Goal: Information Seeking & Learning: Learn about a topic

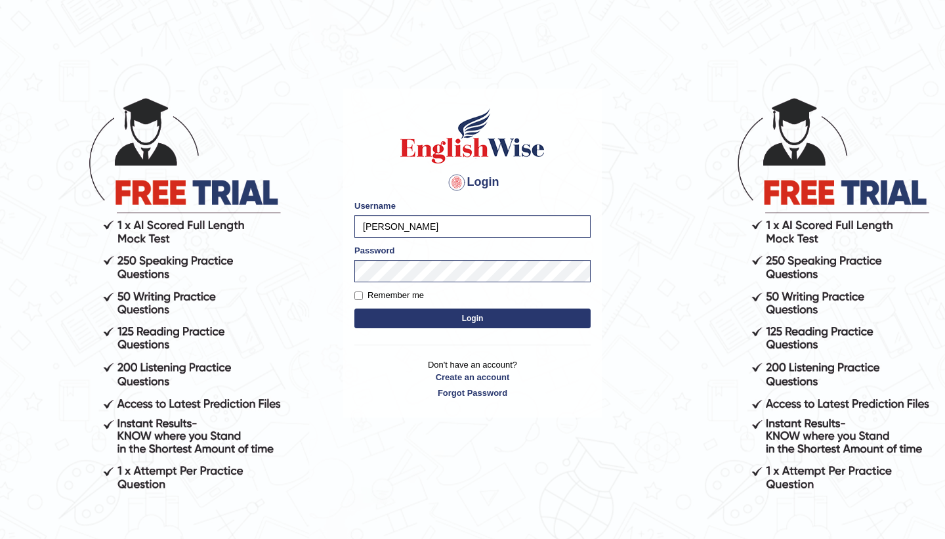
type input "Ekaterina"
click at [405, 321] on button "Login" at bounding box center [472, 318] width 236 height 20
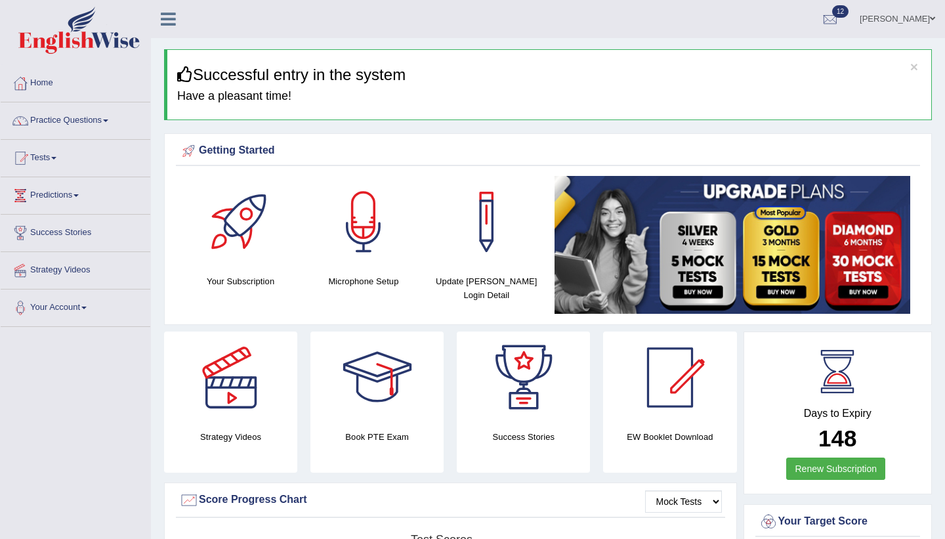
click at [889, 21] on link "[PERSON_NAME]" at bounding box center [897, 17] width 95 height 34
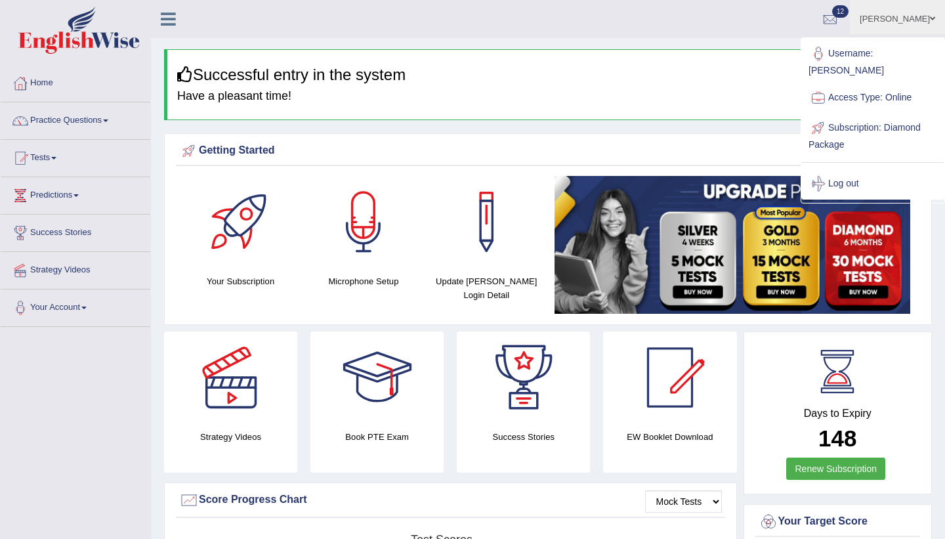
click at [844, 173] on link "Log out" at bounding box center [873, 184] width 142 height 30
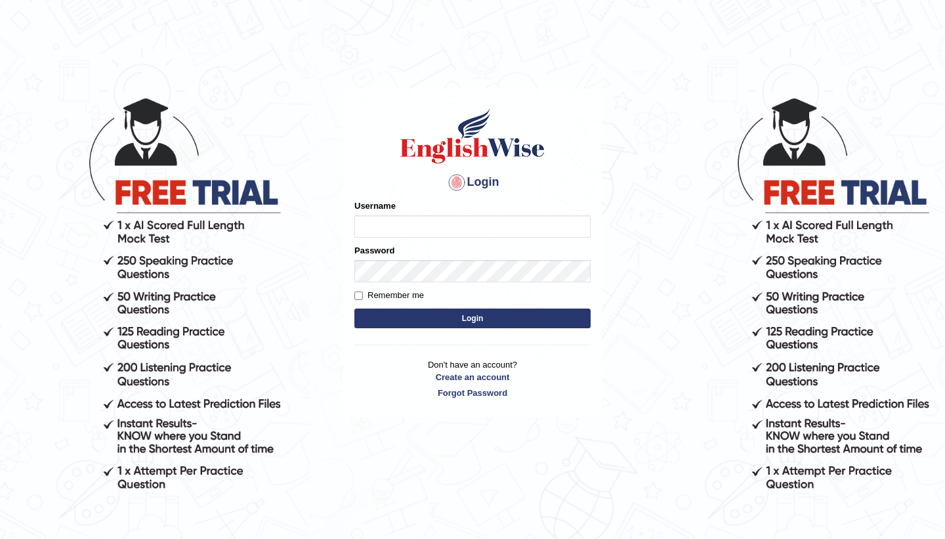
type input "Ekaterina"
click at [497, 318] on button "Login" at bounding box center [472, 318] width 236 height 20
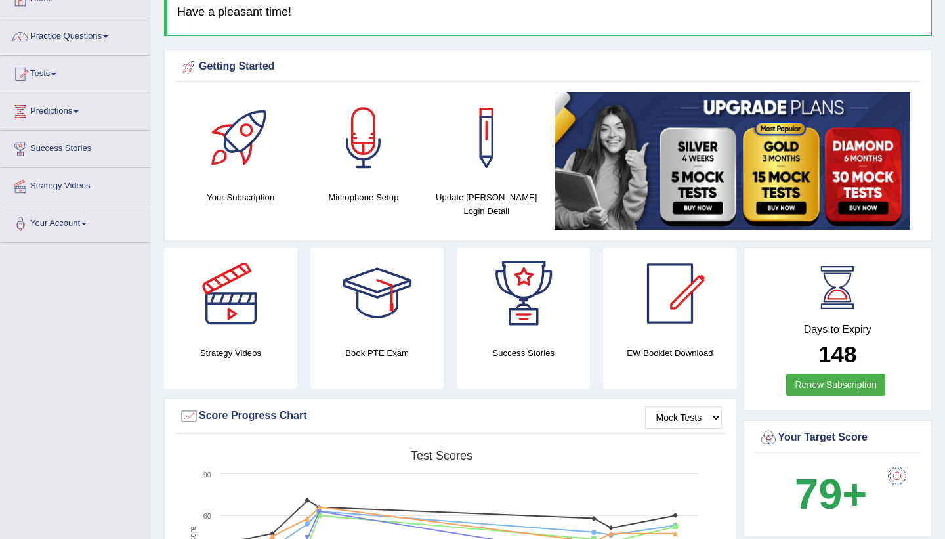
scroll to position [26, 0]
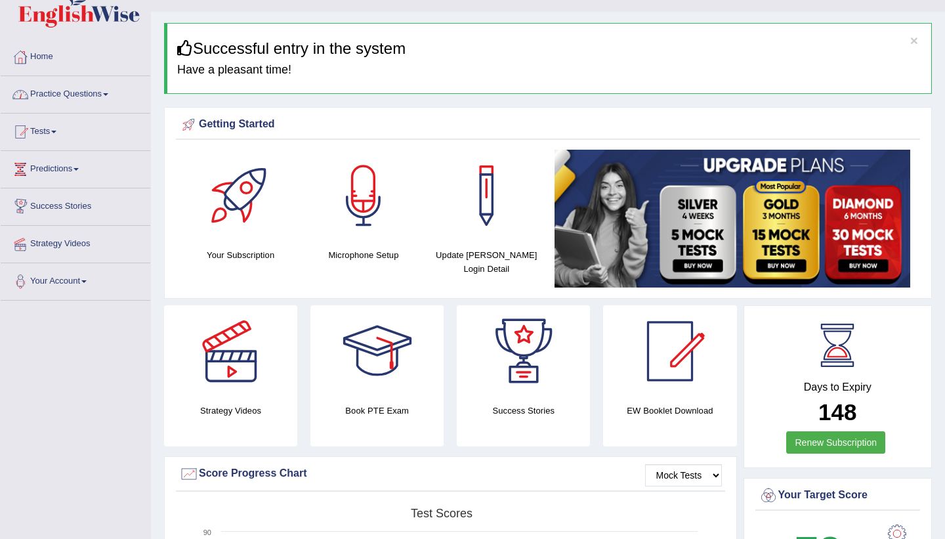
click at [102, 95] on link "Practice Questions" at bounding box center [76, 92] width 150 height 33
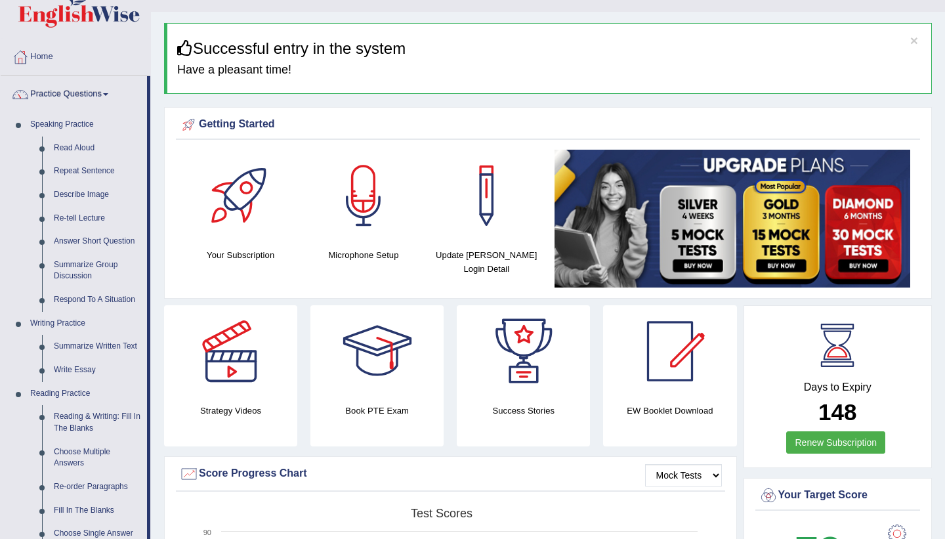
click at [102, 96] on link "Practice Questions" at bounding box center [74, 92] width 146 height 33
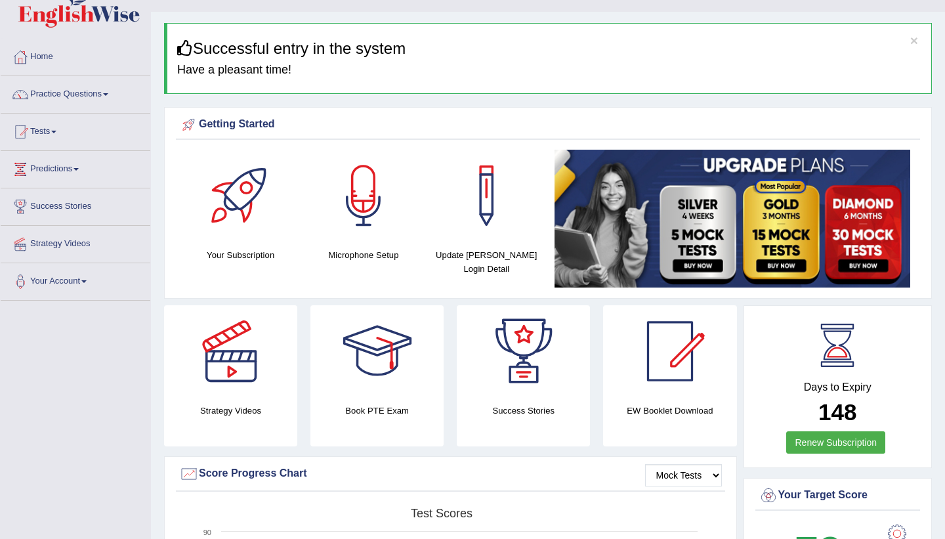
click at [101, 97] on link "Practice Questions" at bounding box center [76, 92] width 150 height 33
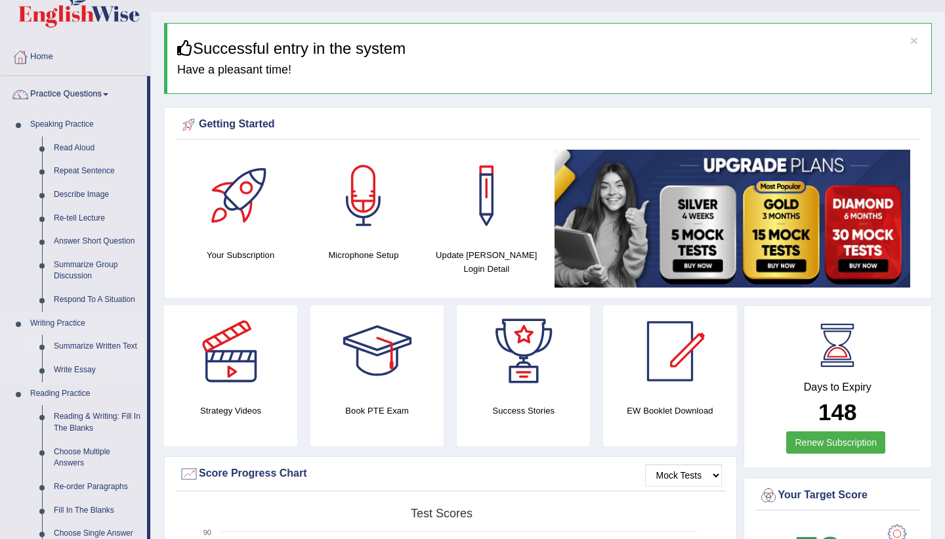
click at [108, 347] on link "Summarize Written Text" at bounding box center [97, 347] width 99 height 24
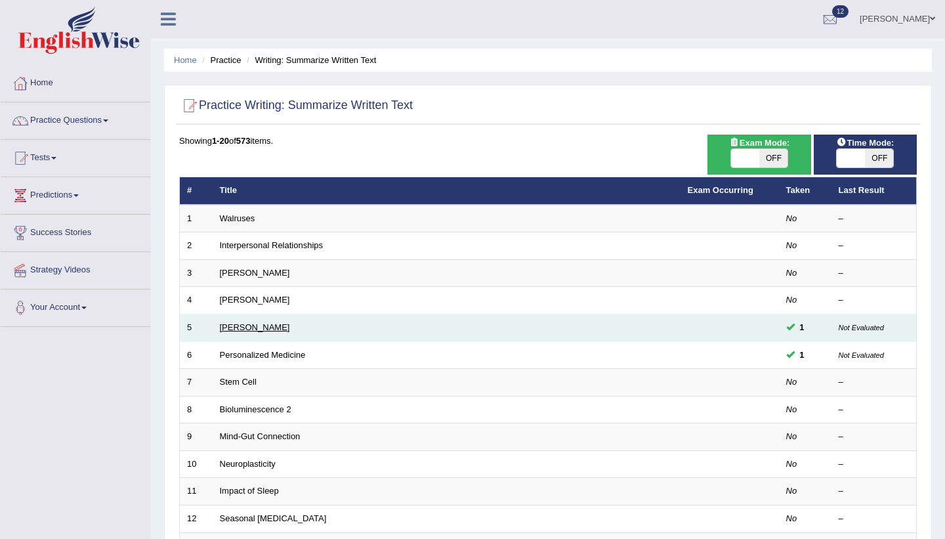
click at [282, 327] on link "Elizabeth Blackwell" at bounding box center [255, 327] width 70 height 10
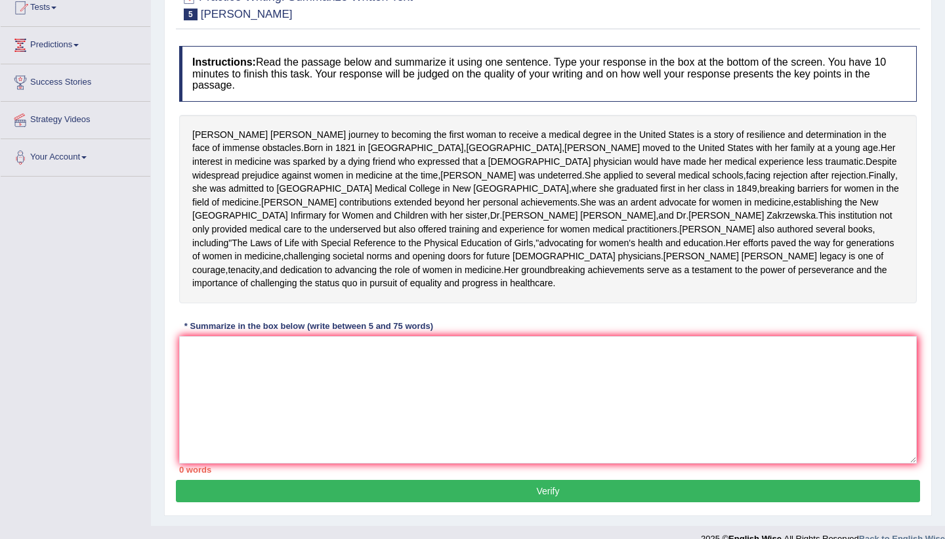
scroll to position [93, 0]
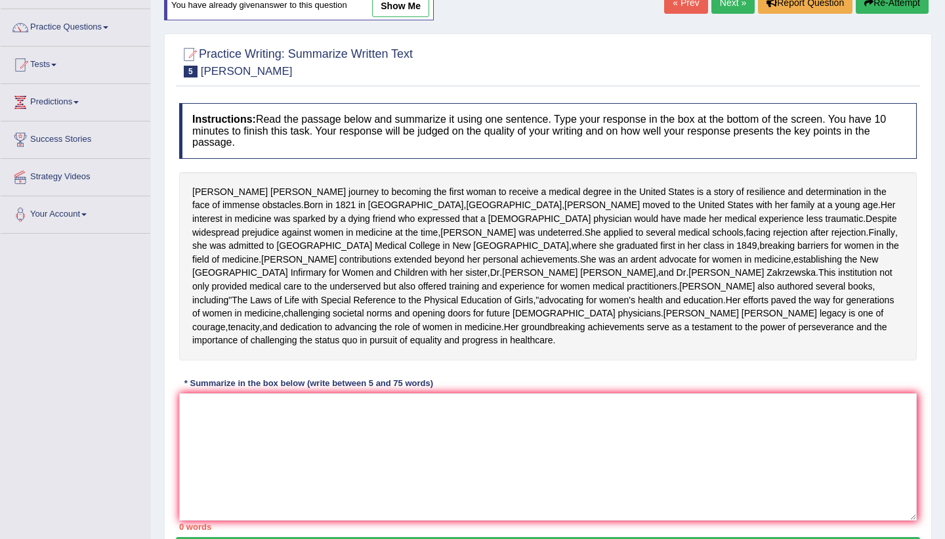
click at [404, 7] on link "show me" at bounding box center [400, 6] width 57 height 22
type textarea "The passage outlines Elizabeth Blackwell's medical career, explaining that desp…"
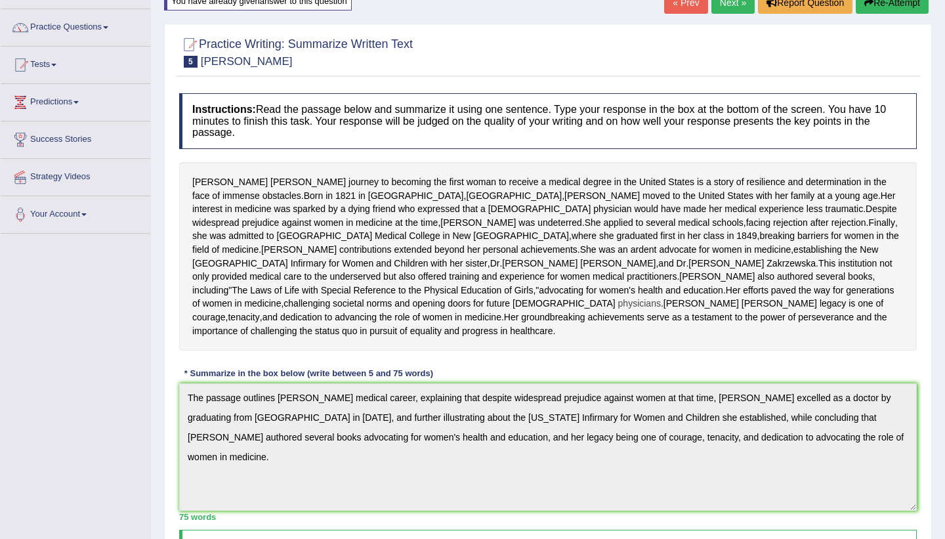
click at [661, 310] on span "physicians" at bounding box center [639, 304] width 43 height 14
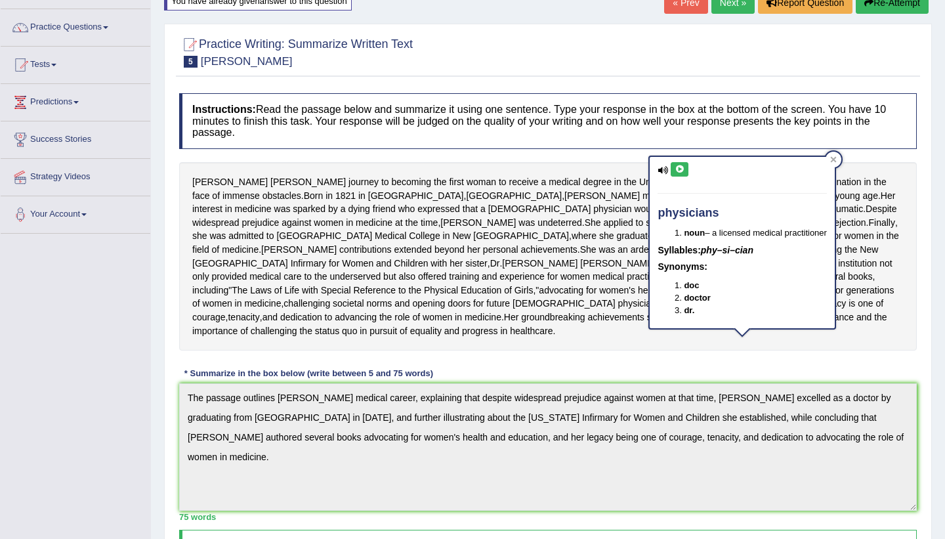
click at [642, 406] on div "Instructions: Read the passage below and summarize it using one sentence. Type …" at bounding box center [548, 441] width 744 height 709
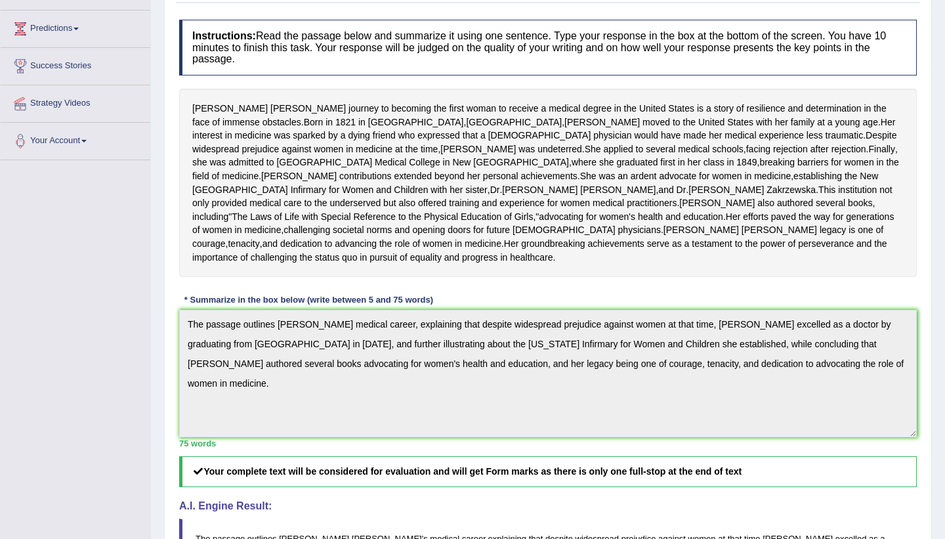
scroll to position [172, 0]
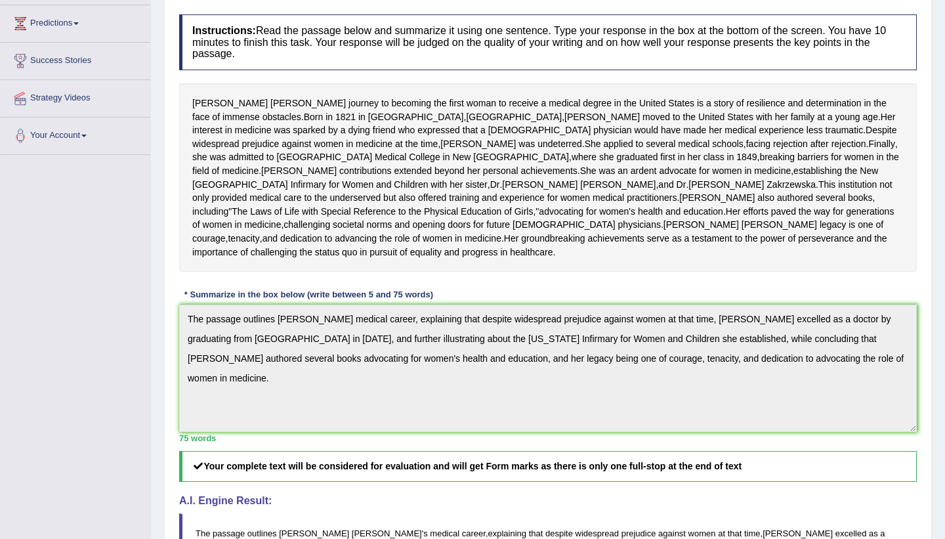
click at [421, 243] on div "Elizabeth Blackwell's journey to becoming the first woman to receive a medical …" at bounding box center [548, 177] width 738 height 188
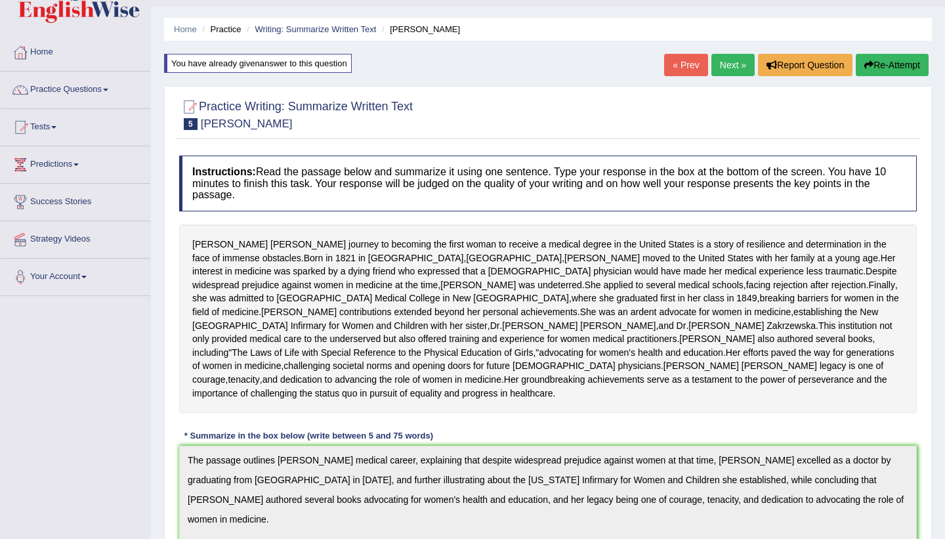
scroll to position [14, 0]
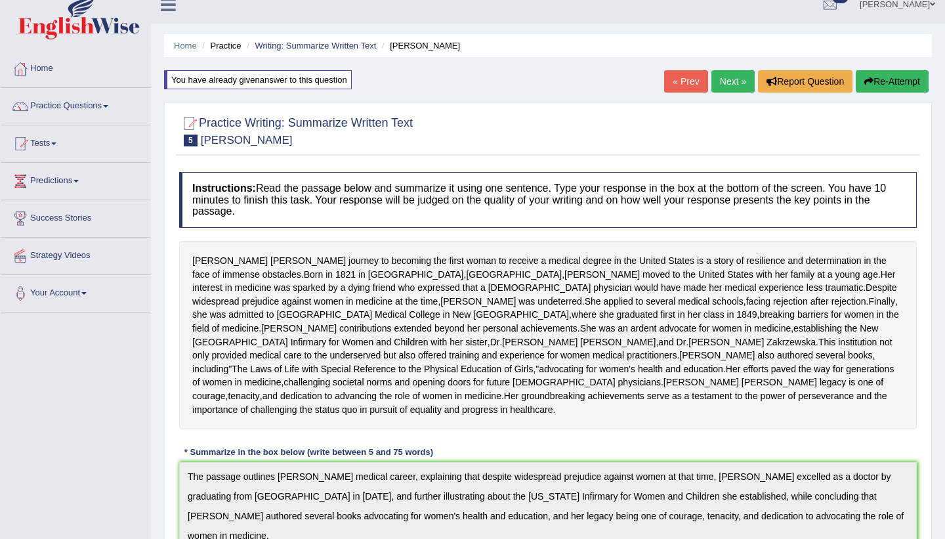
click at [284, 51] on li "Writing: Summarize Written Text" at bounding box center [309, 45] width 133 height 12
click at [292, 51] on li "Writing: Summarize Written Text" at bounding box center [309, 45] width 133 height 12
click at [301, 47] on link "Writing: Summarize Written Text" at bounding box center [315, 46] width 121 height 10
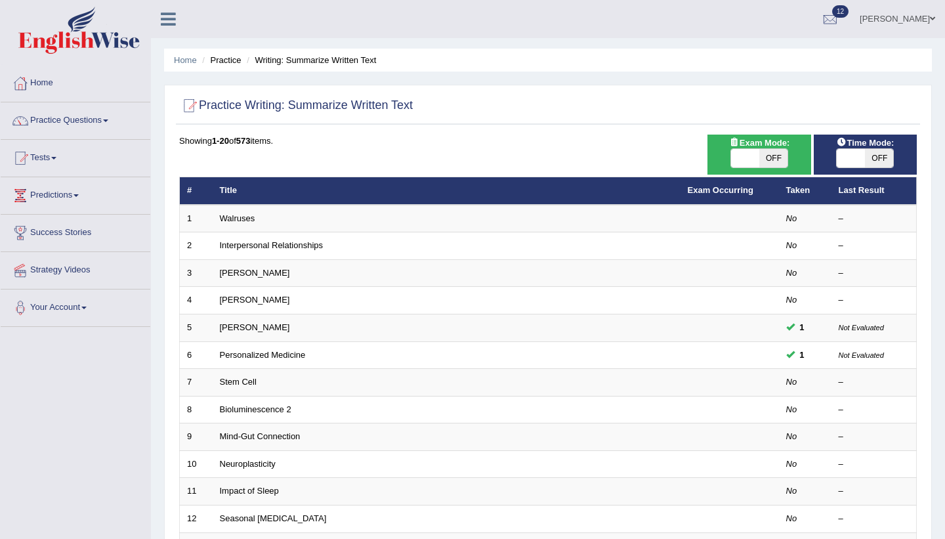
click at [458, 149] on div "Showing 1-20 of 573 items. # Title Exam Occurring Taken Last Result 1 Walruses …" at bounding box center [548, 475] width 738 height 681
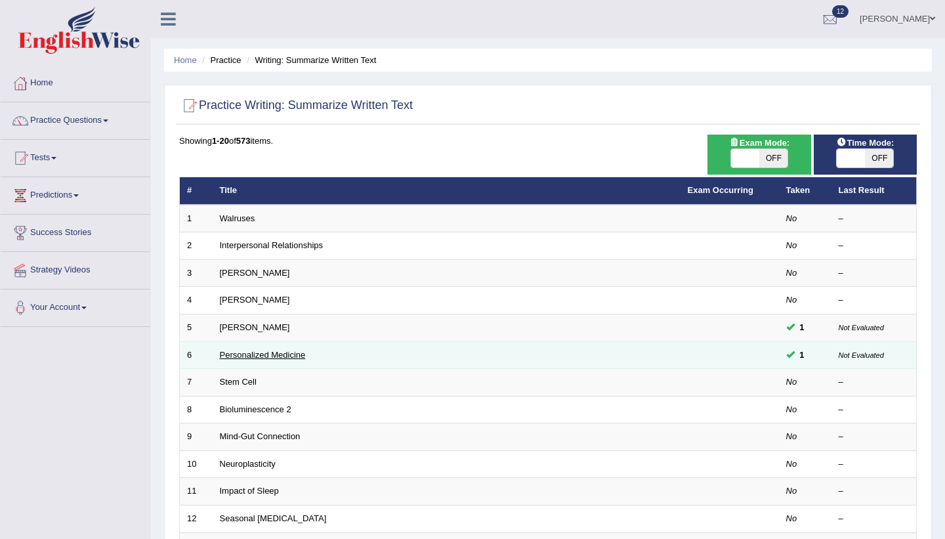
click at [283, 356] on link "Personalized Medicine" at bounding box center [263, 355] width 86 height 10
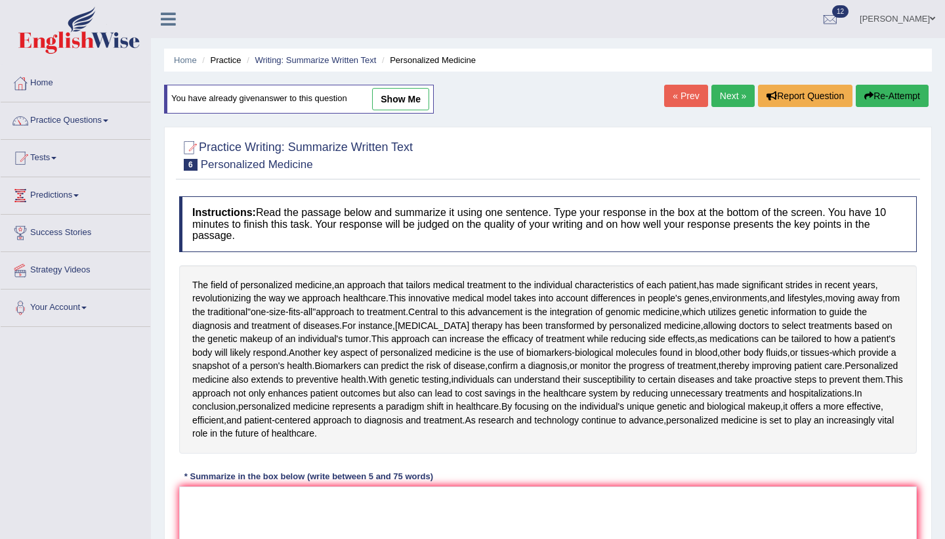
click at [400, 98] on link "show me" at bounding box center [400, 99] width 57 height 22
type textarea "The passage outlines the field of personalized medicine, explaining that this i…"
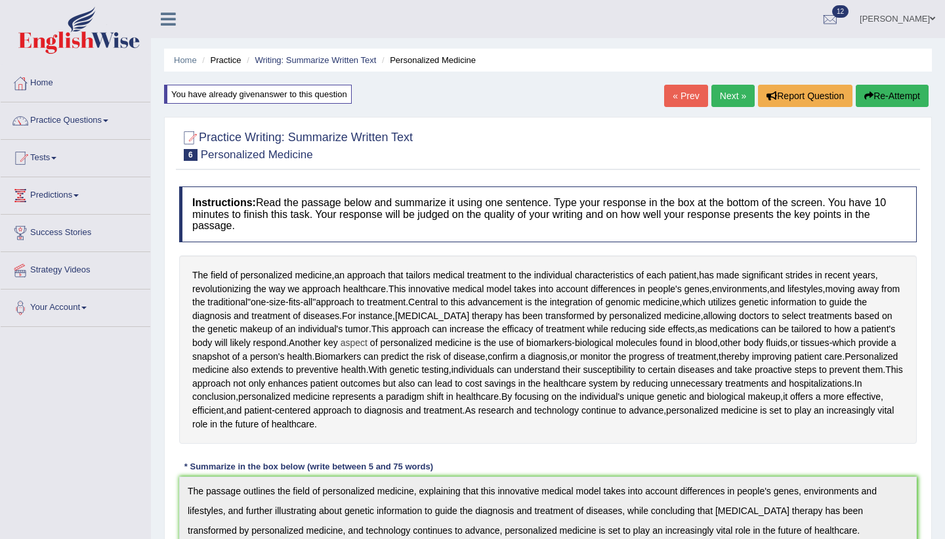
click at [354, 346] on span "aspect" at bounding box center [354, 343] width 27 height 14
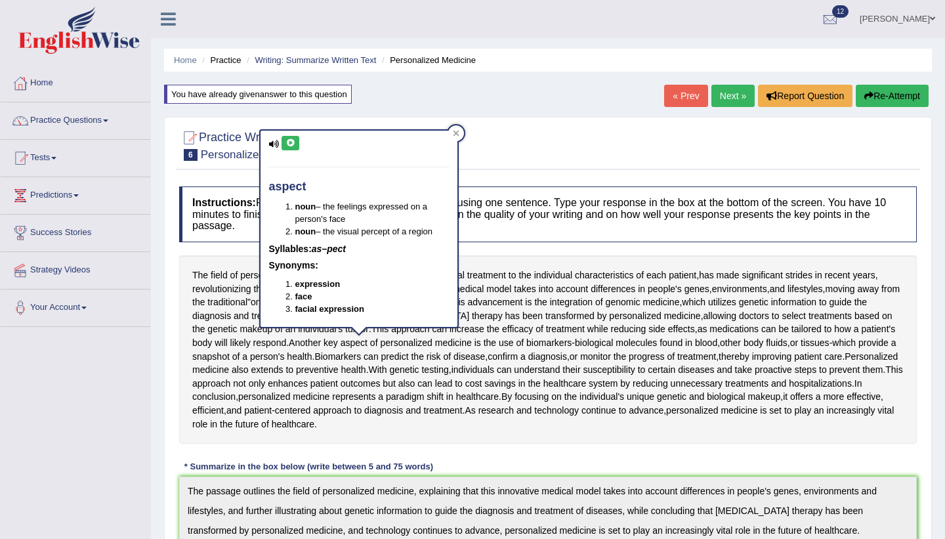
click at [435, 417] on div "The field of personalized medicine , an approach that tailors medical treatment…" at bounding box center [548, 349] width 738 height 188
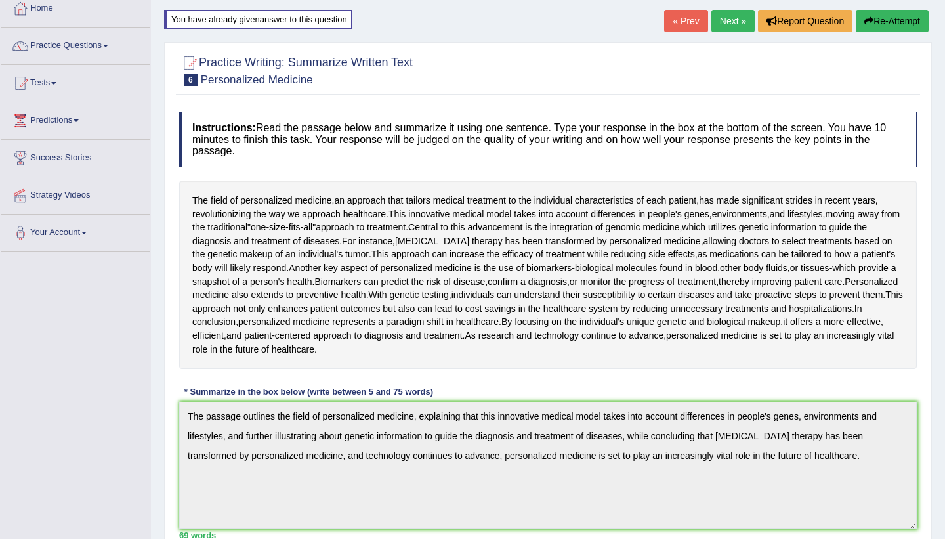
scroll to position [79, 0]
